Goal: Task Accomplishment & Management: Complete application form

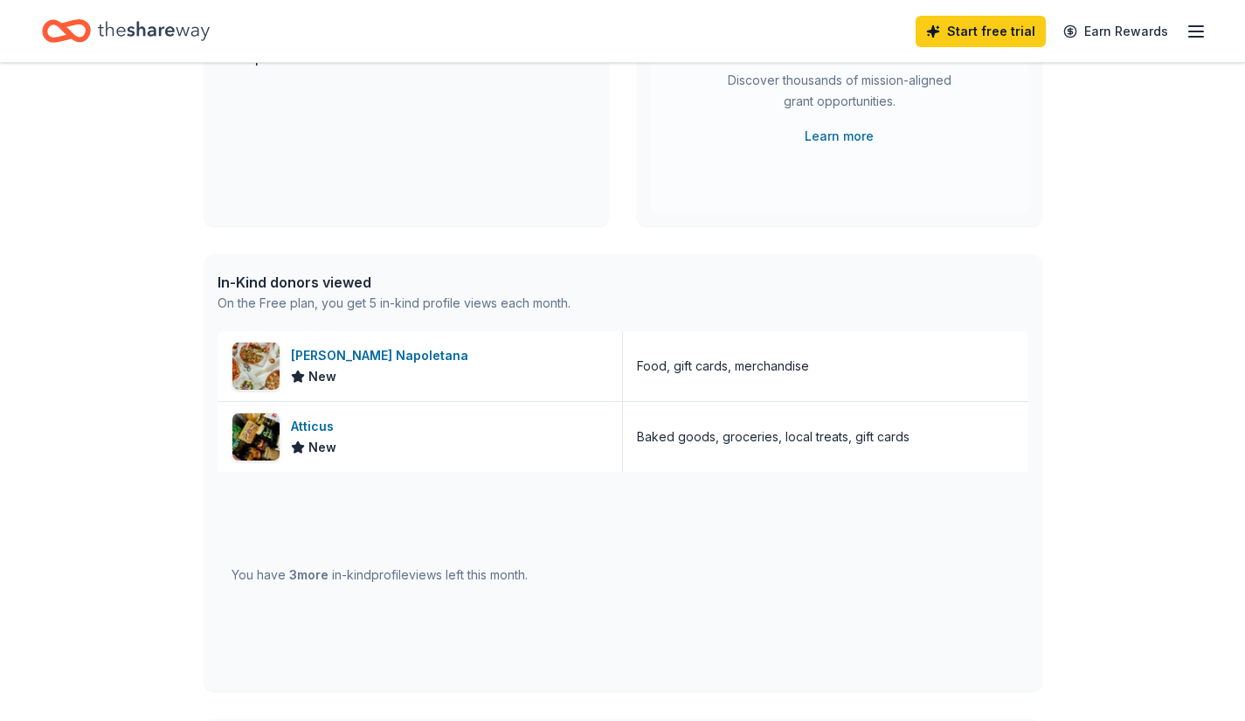
scroll to position [277, 0]
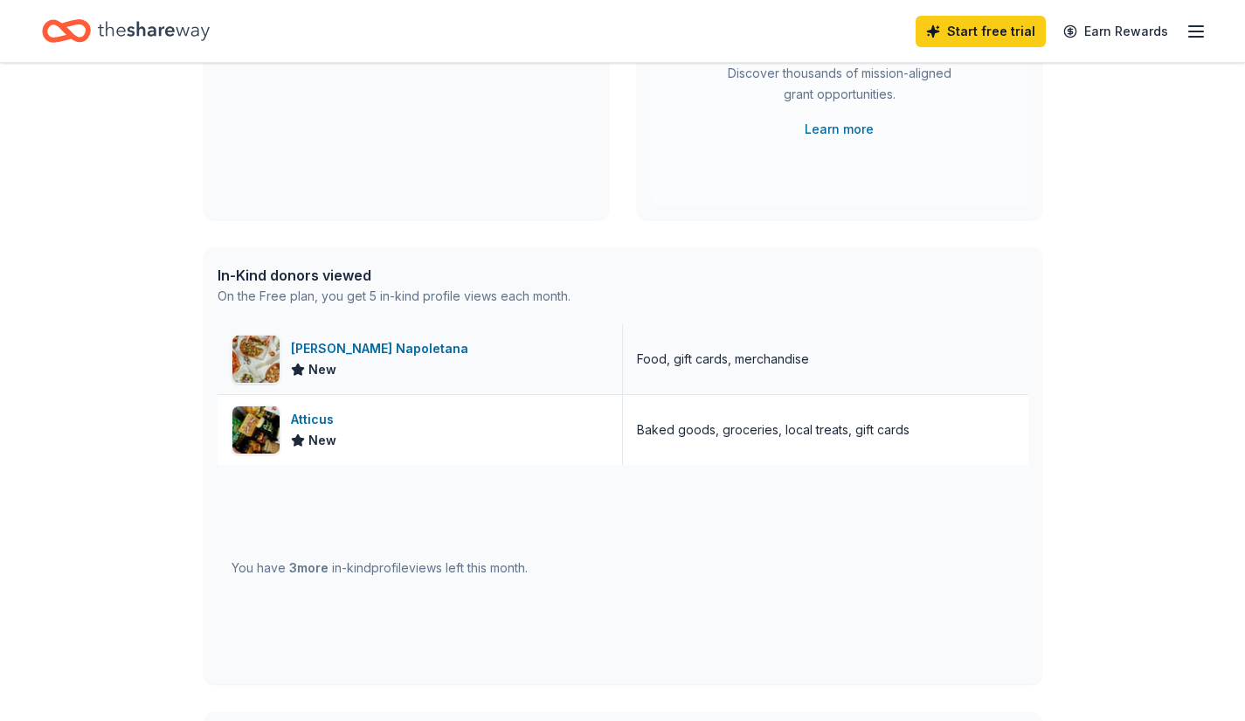
click at [376, 365] on div "New" at bounding box center [383, 369] width 184 height 21
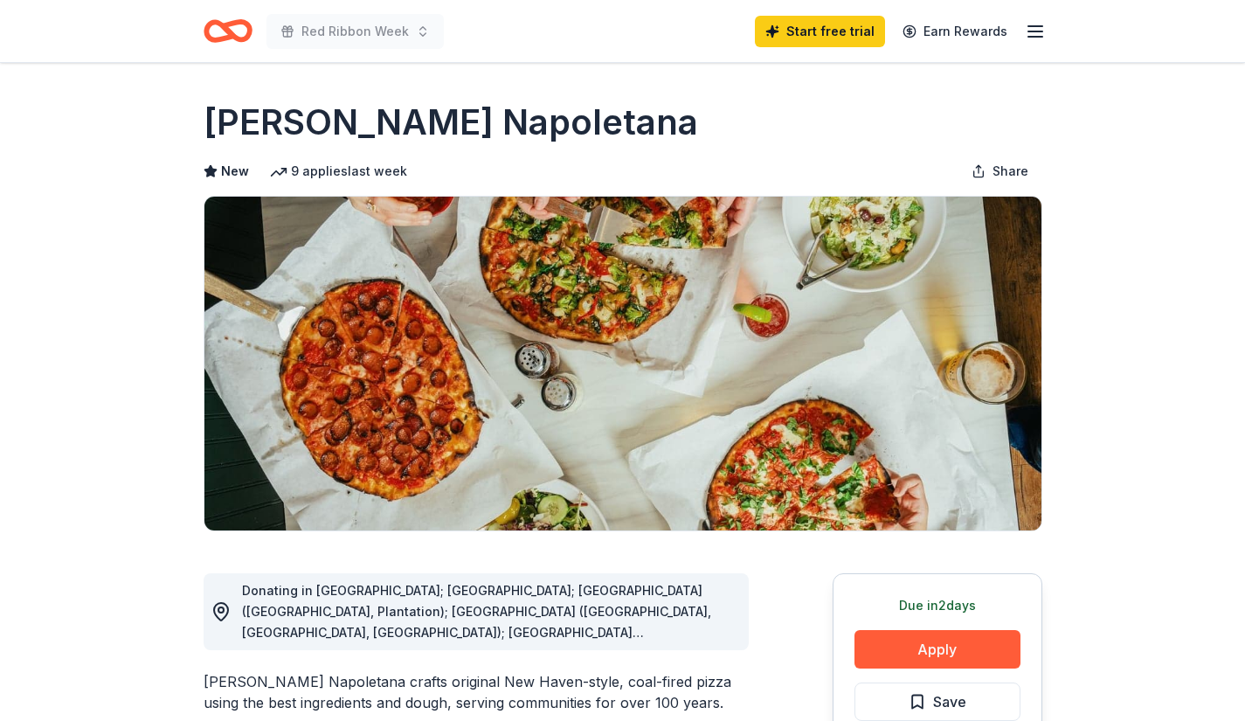
click at [1035, 34] on icon "button" at bounding box center [1035, 31] width 21 height 21
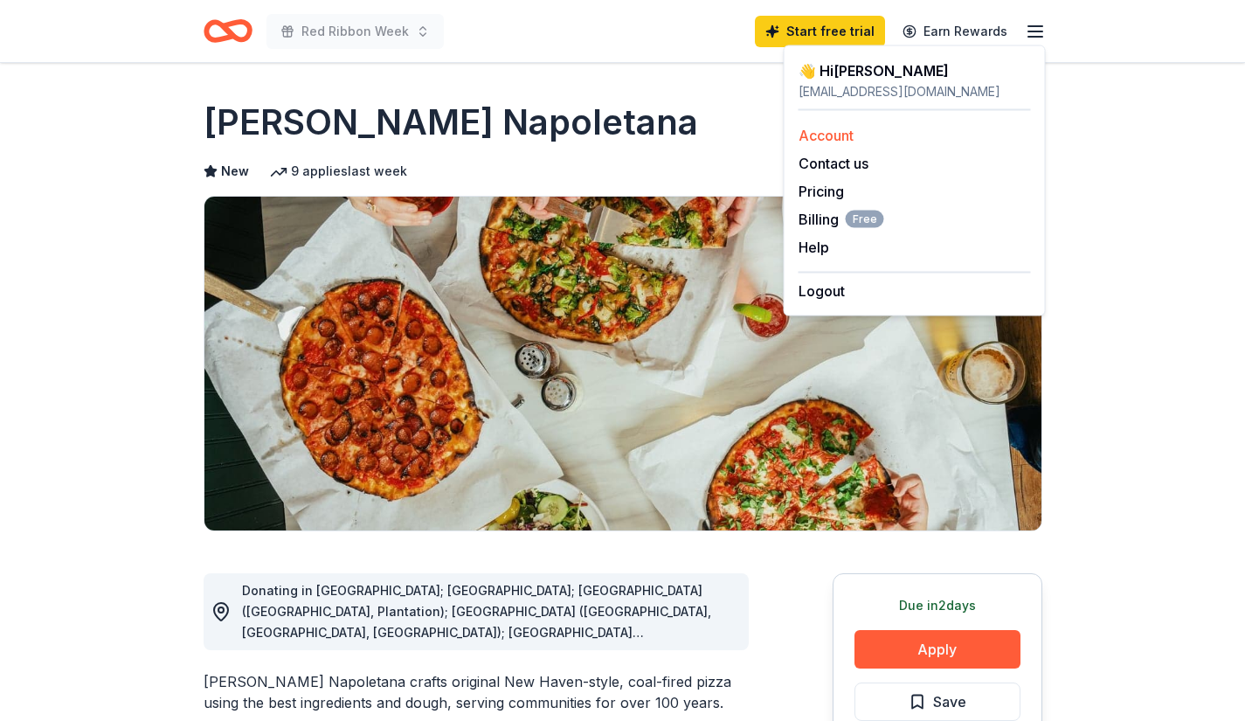
click at [845, 131] on link "Account" at bounding box center [825, 135] width 55 height 17
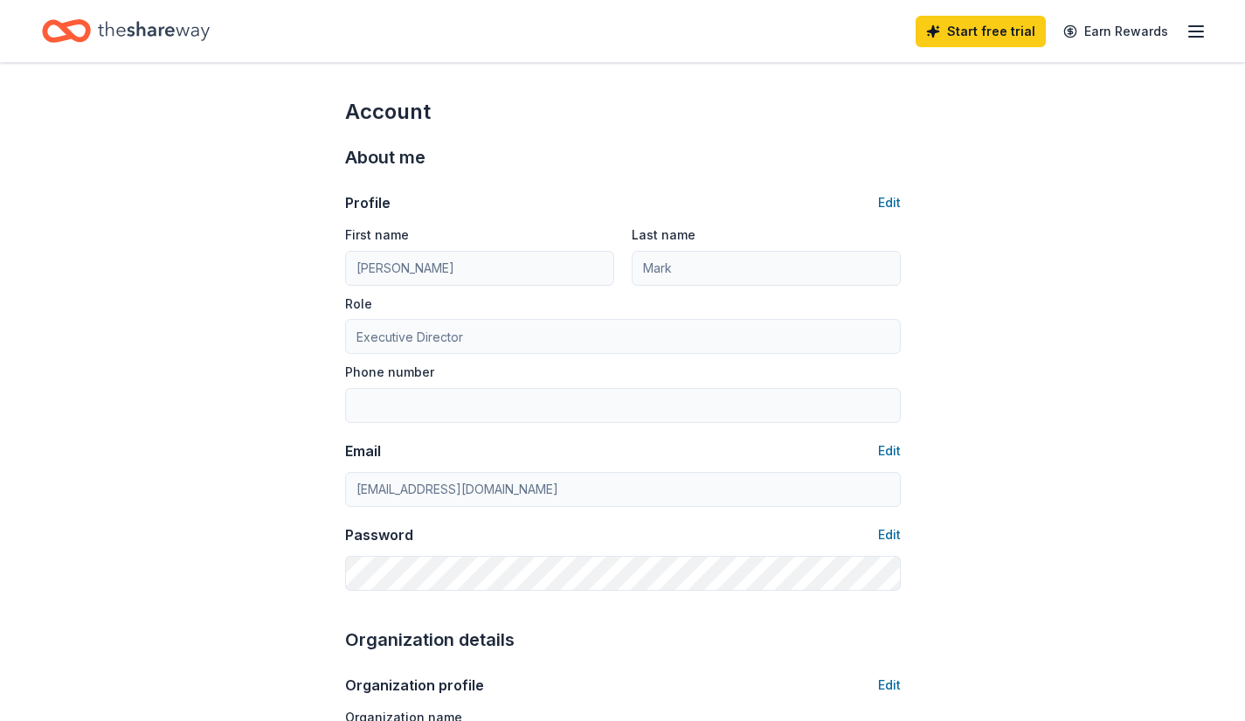
click at [1196, 29] on icon "button" at bounding box center [1195, 31] width 21 height 21
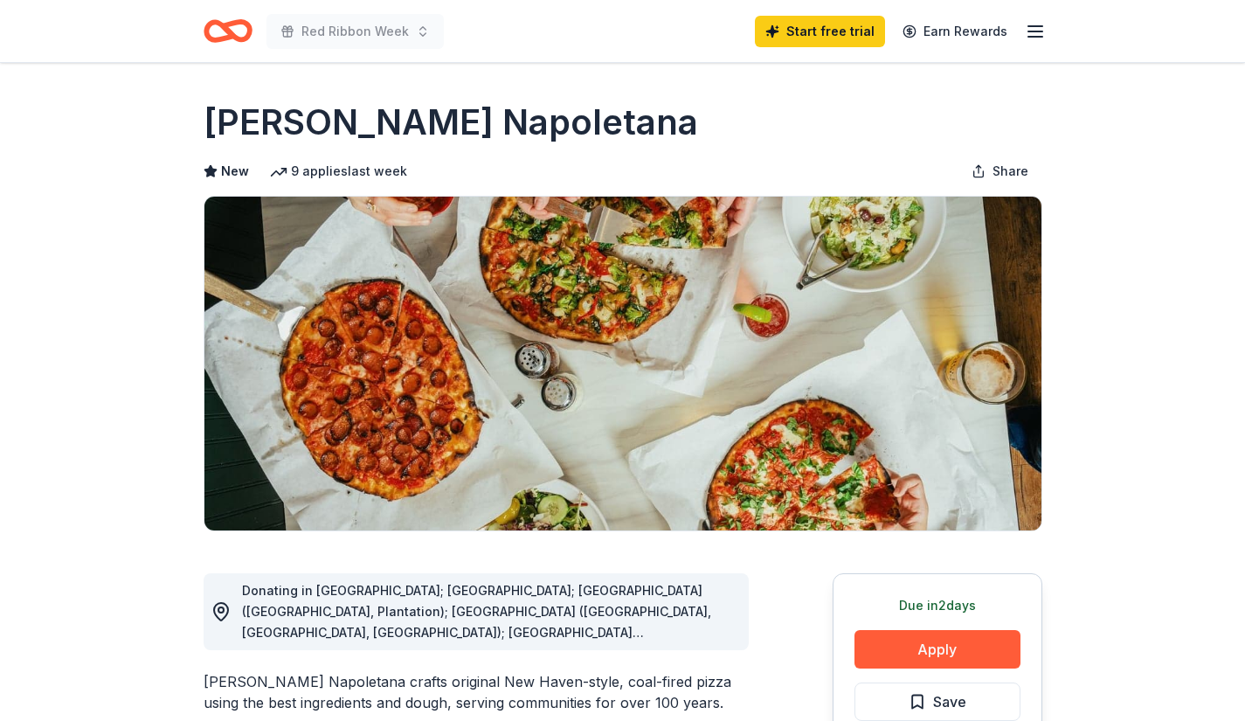
click at [1038, 29] on icon "button" at bounding box center [1035, 31] width 21 height 21
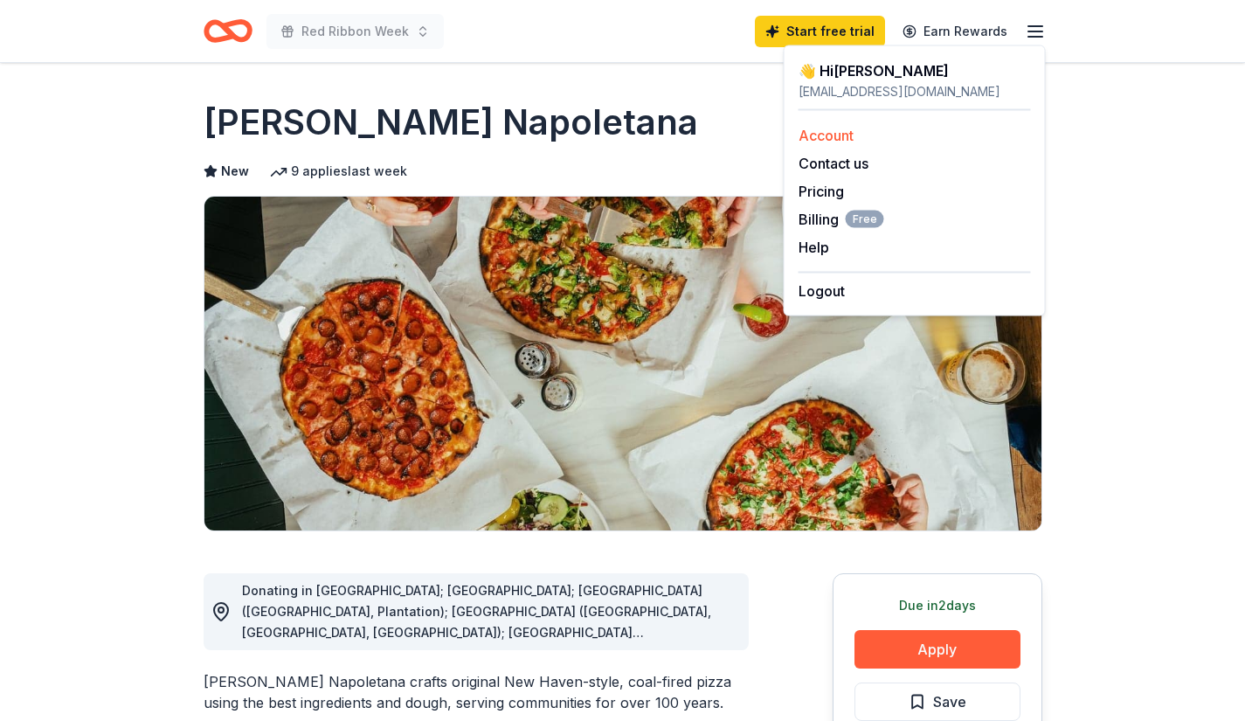
click at [836, 135] on link "Account" at bounding box center [825, 135] width 55 height 17
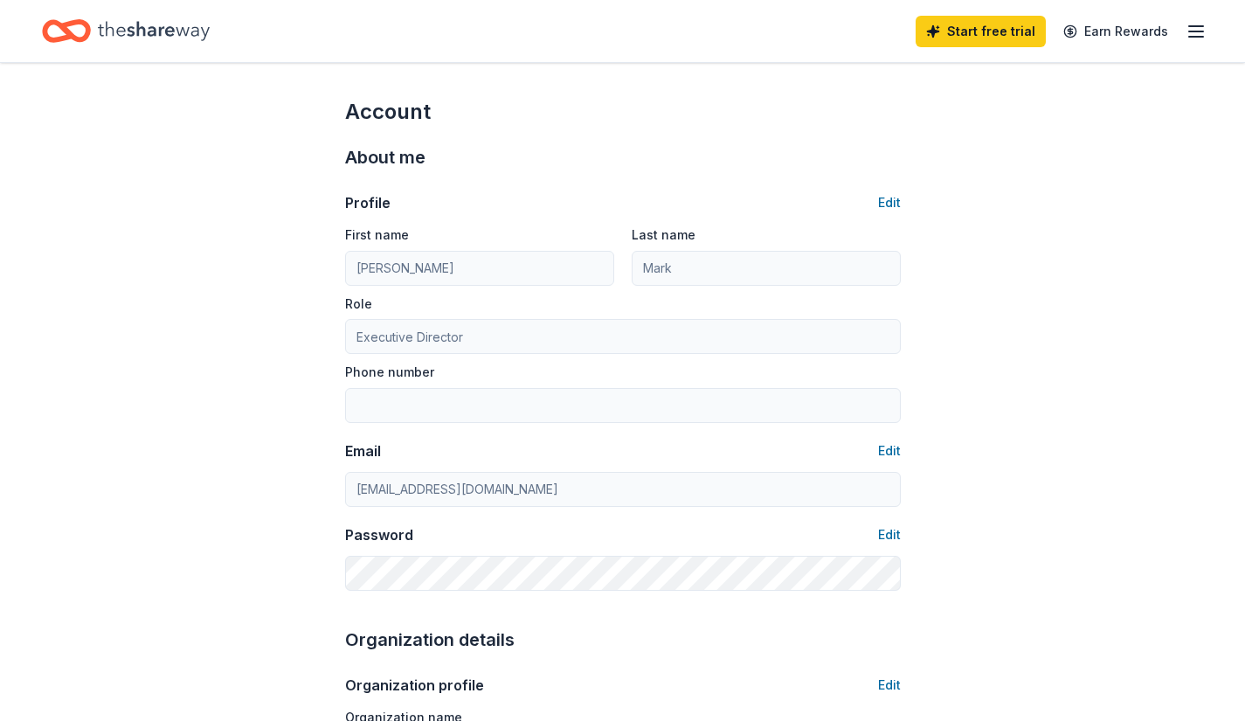
click at [1196, 31] on line "button" at bounding box center [1196, 31] width 14 height 0
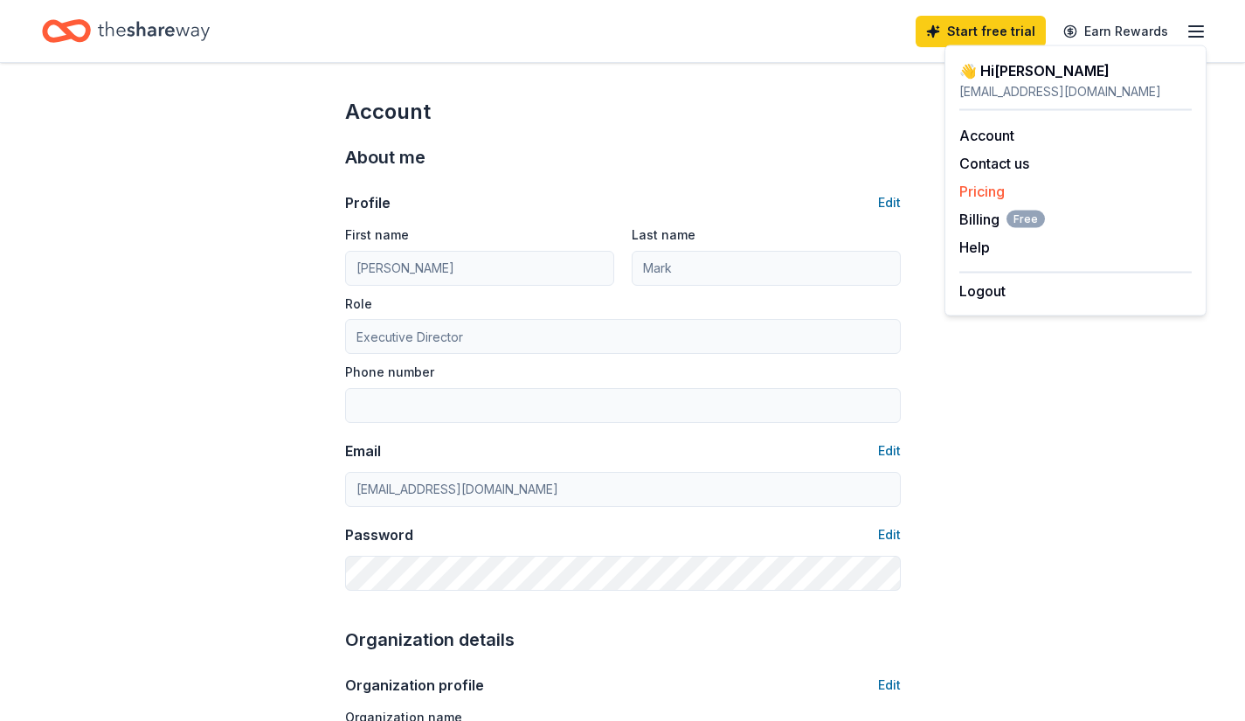
click at [987, 192] on link "Pricing" at bounding box center [981, 191] width 45 height 17
click at [982, 188] on link "Pricing" at bounding box center [981, 191] width 45 height 17
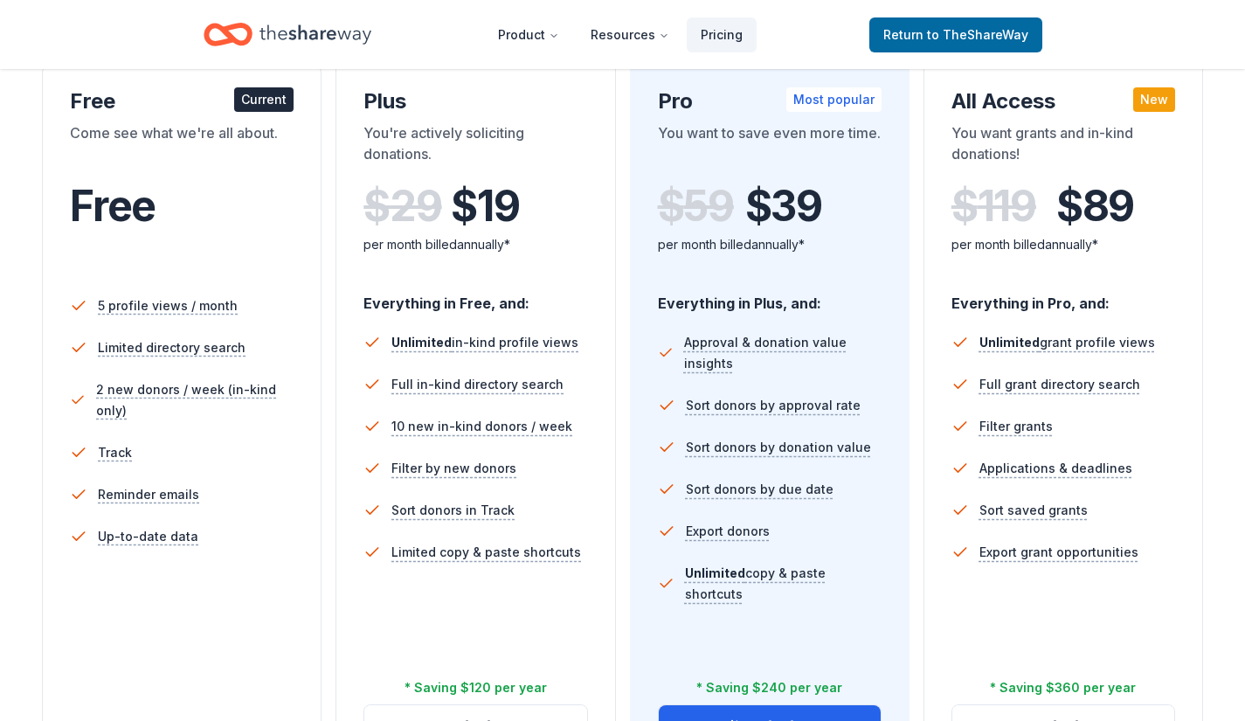
scroll to position [313, 0]
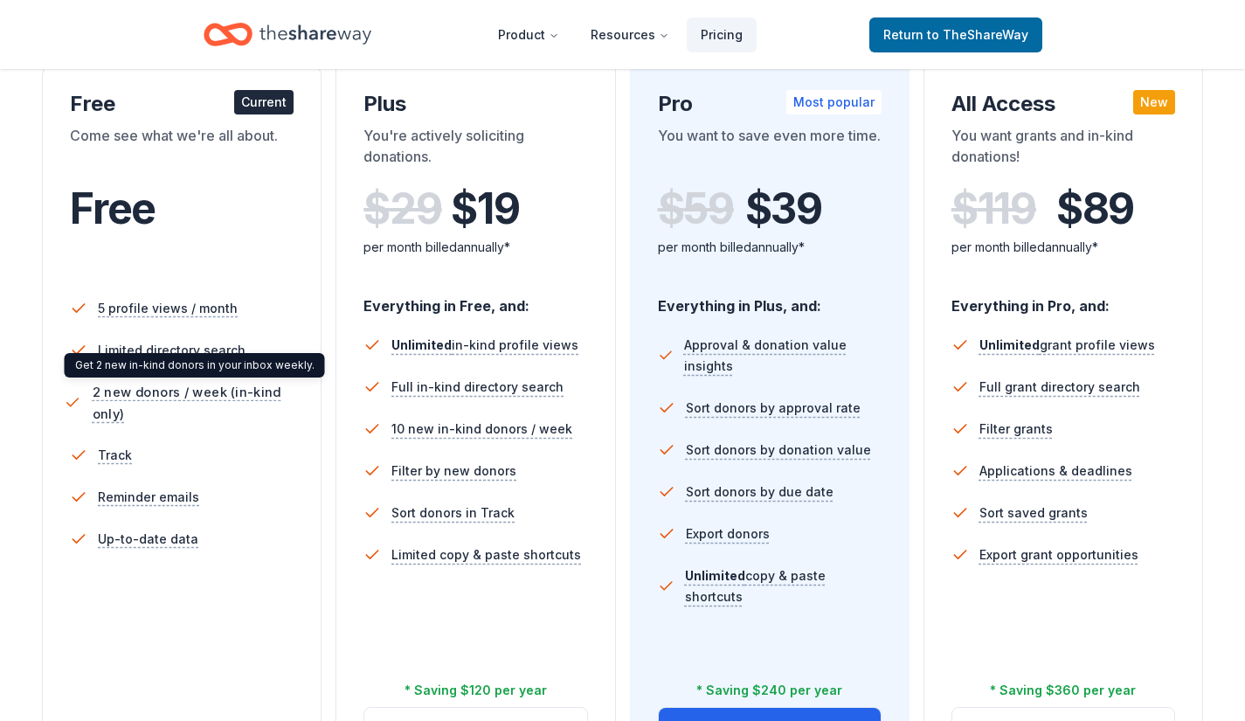
click at [197, 391] on span "2 new donors / week (in-kind only)" at bounding box center [196, 403] width 207 height 44
click at [241, 604] on div "5 profile views / month Limited directory search 2 new donors / week (in-kind o…" at bounding box center [182, 489] width 224 height 419
click at [139, 660] on div "5 profile views / month Limited directory search 2 new donors / week (in-kind o…" at bounding box center [182, 489] width 224 height 419
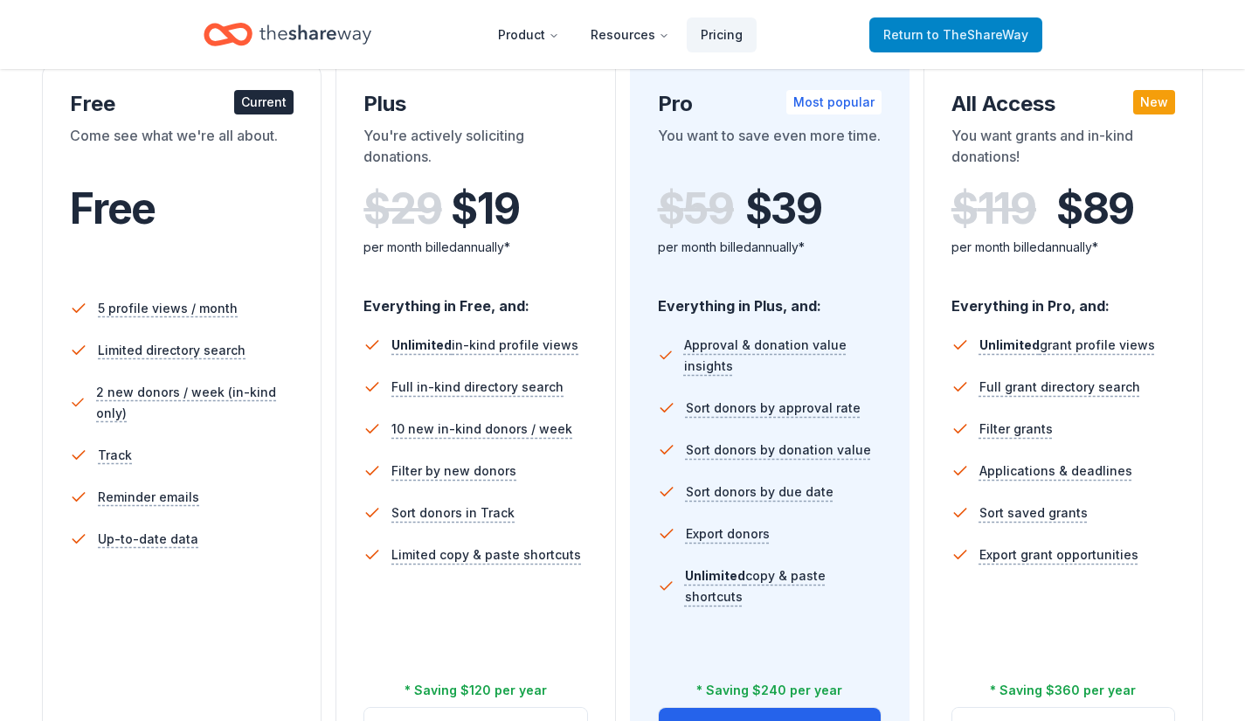
click at [994, 32] on span "to TheShareWay" at bounding box center [977, 34] width 101 height 15
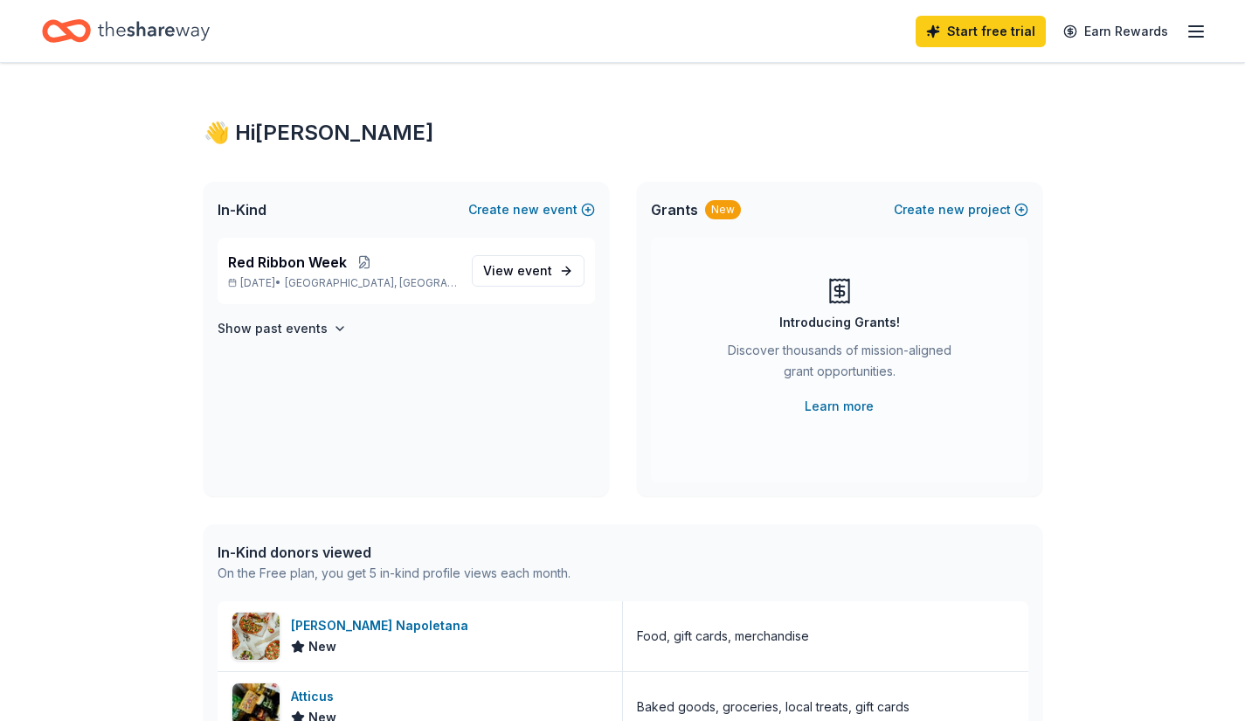
click at [1195, 31] on line "button" at bounding box center [1196, 31] width 14 height 0
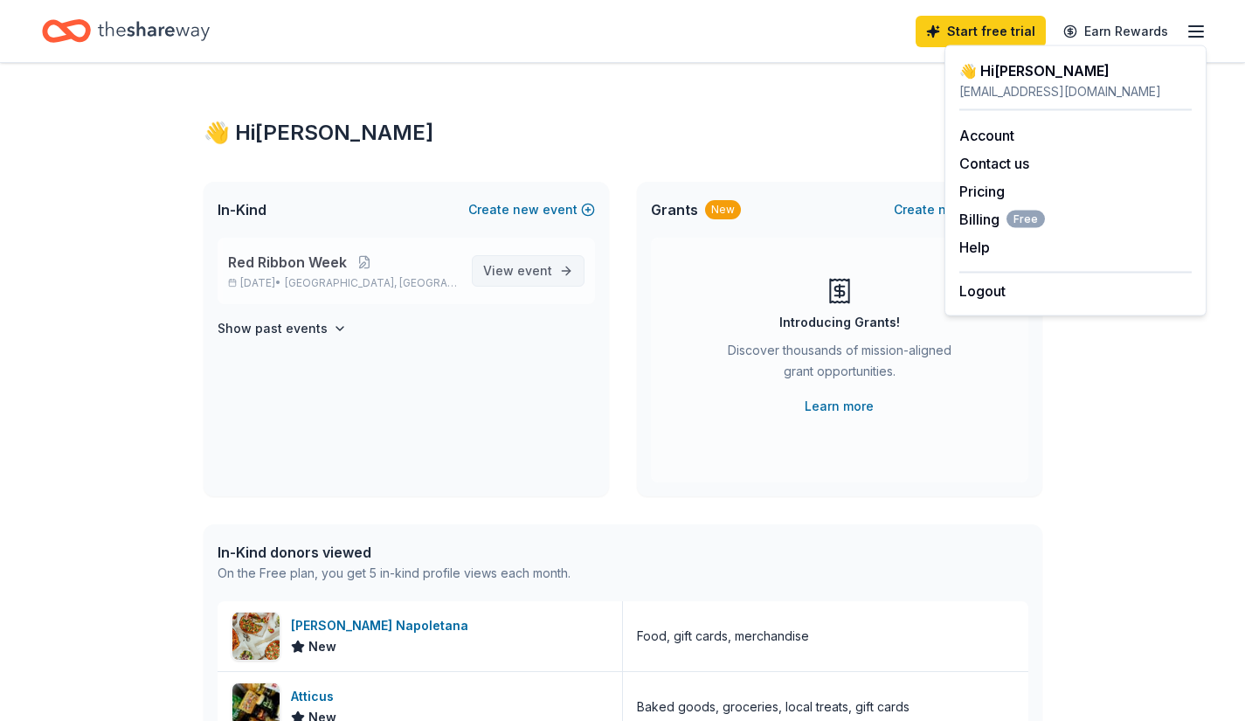
click at [535, 265] on span "event" at bounding box center [534, 270] width 35 height 15
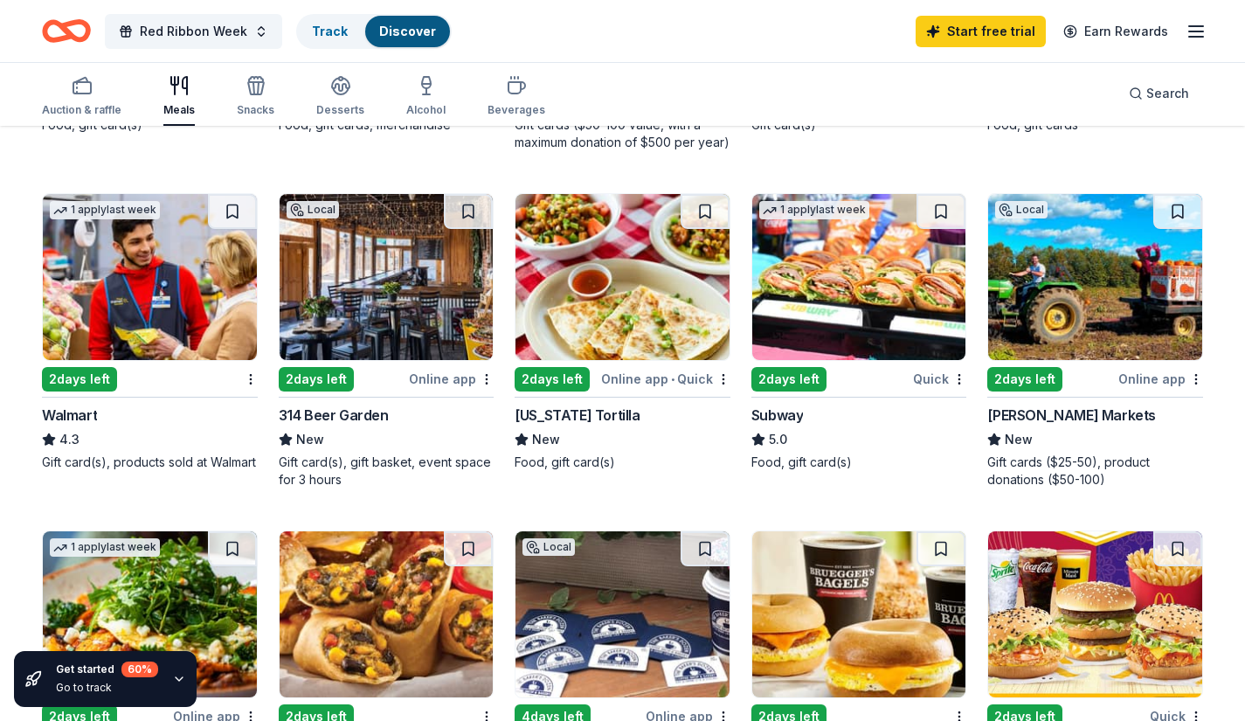
scroll to position [413, 0]
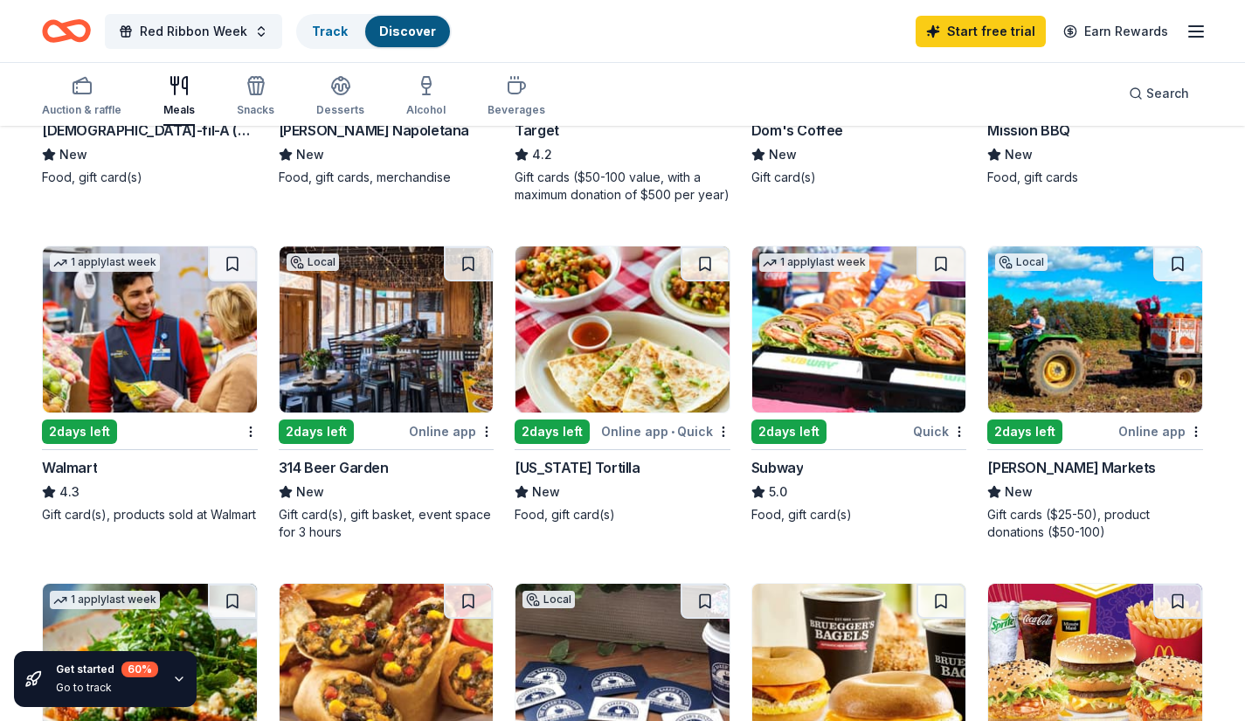
click at [162, 328] on img at bounding box center [150, 329] width 214 height 166
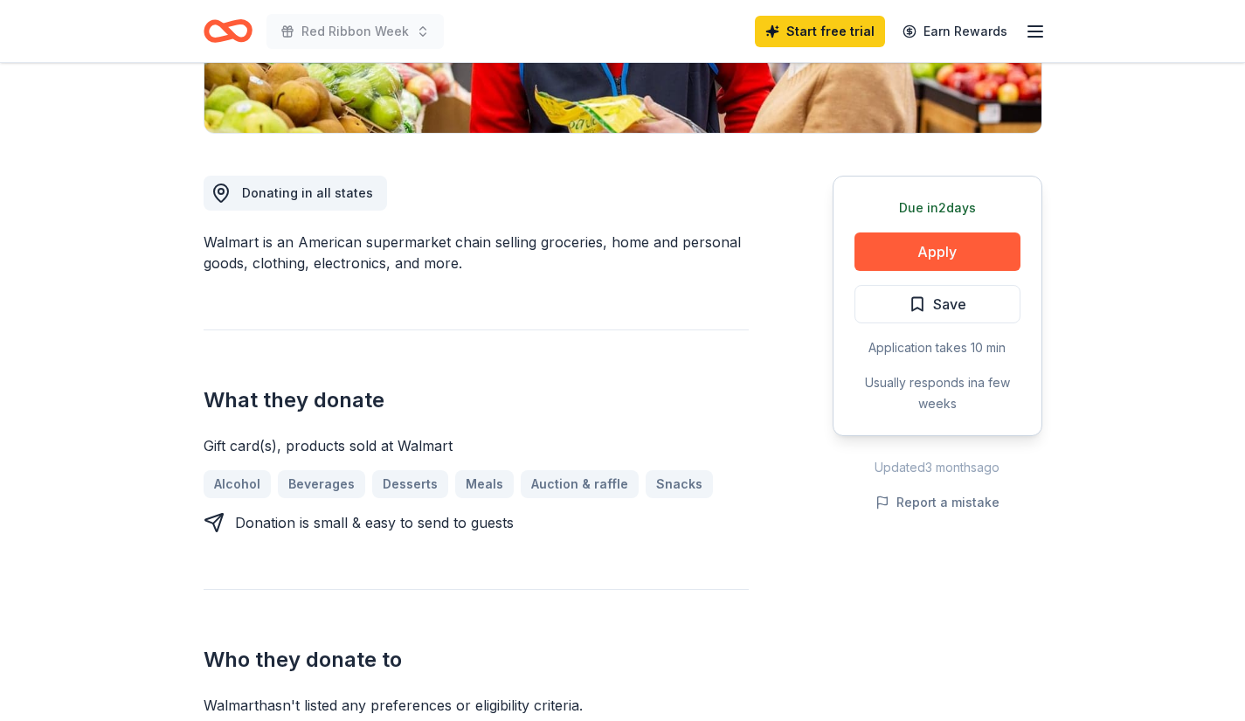
scroll to position [399, 0]
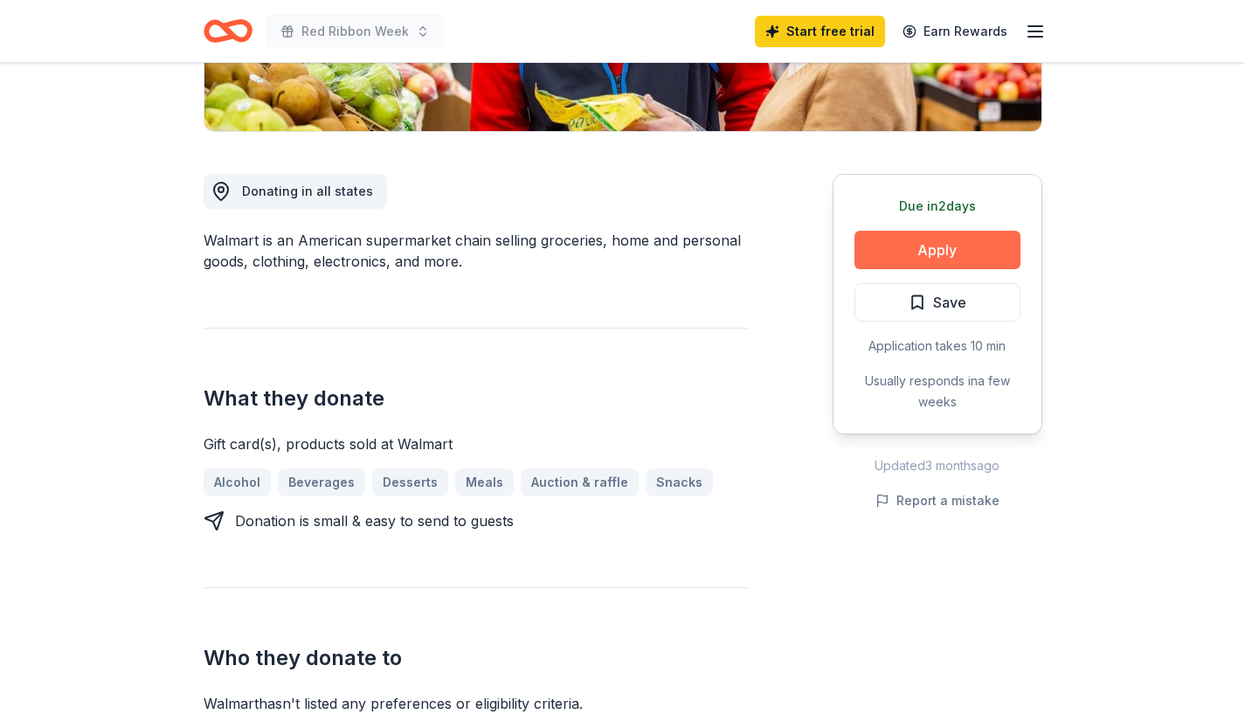
click at [942, 245] on button "Apply" at bounding box center [937, 250] width 166 height 38
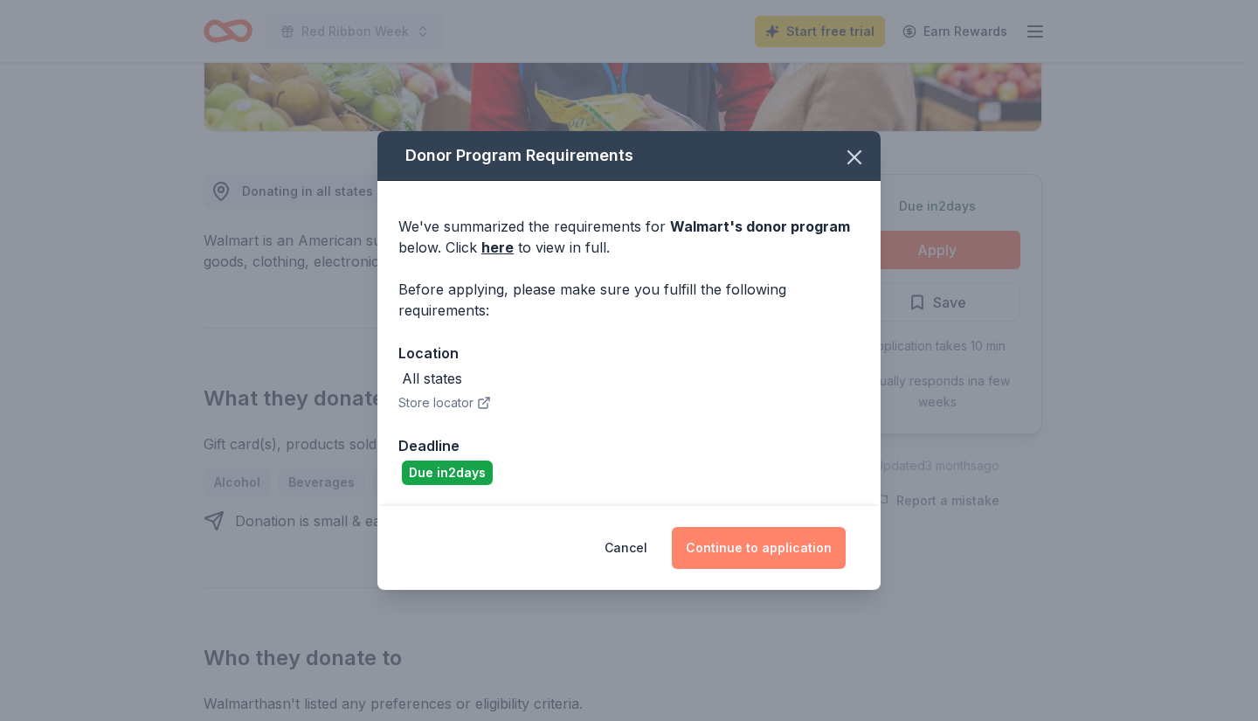
click at [768, 550] on button "Continue to application" at bounding box center [759, 548] width 174 height 42
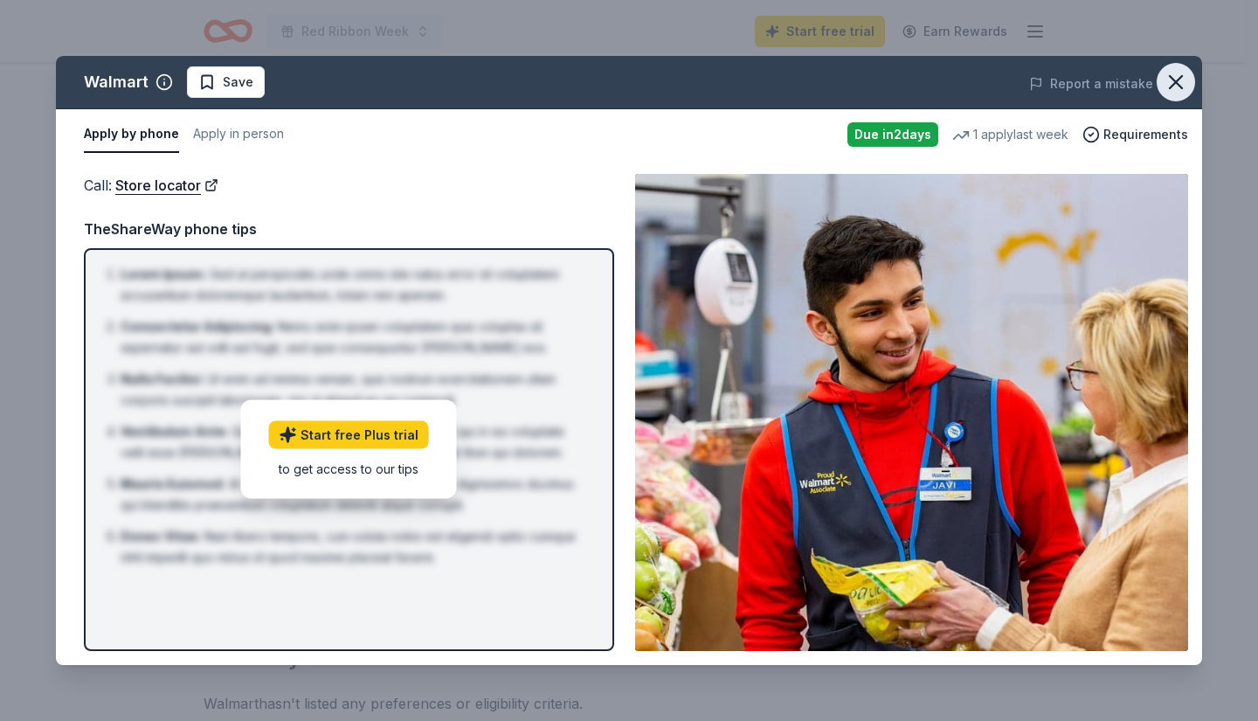
click at [1173, 75] on icon "button" at bounding box center [1176, 82] width 24 height 24
